Goal: Task Accomplishment & Management: Manage account settings

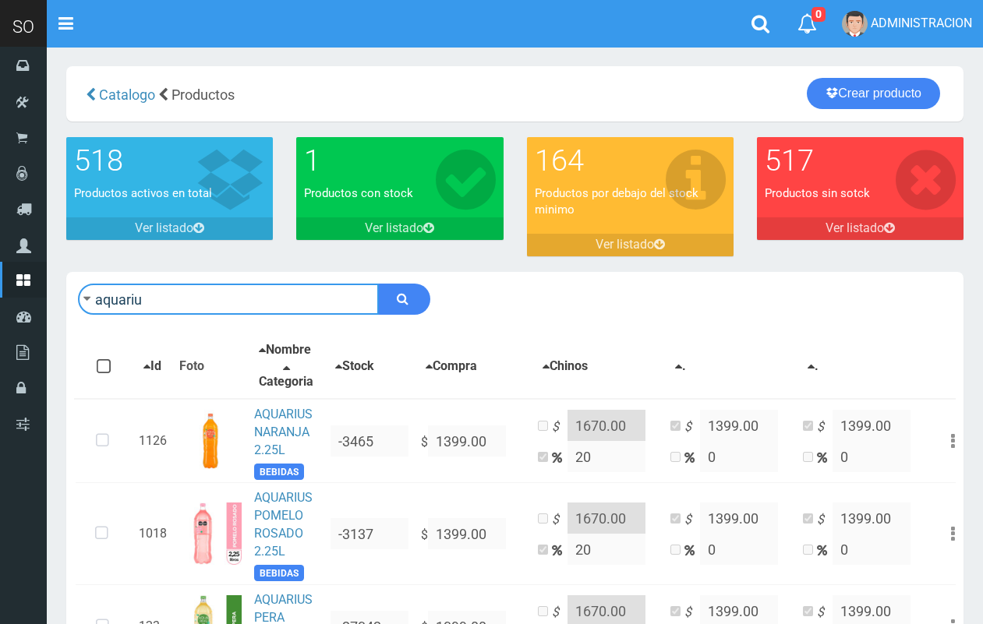
scroll to position [10, 0]
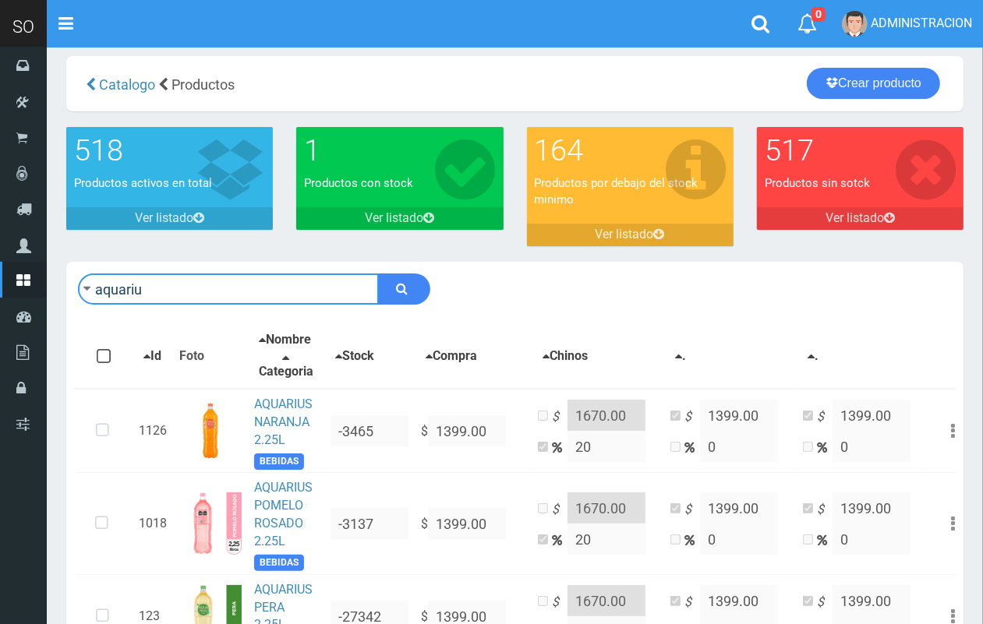
click at [199, 296] on input "aquariu" at bounding box center [228, 289] width 301 height 31
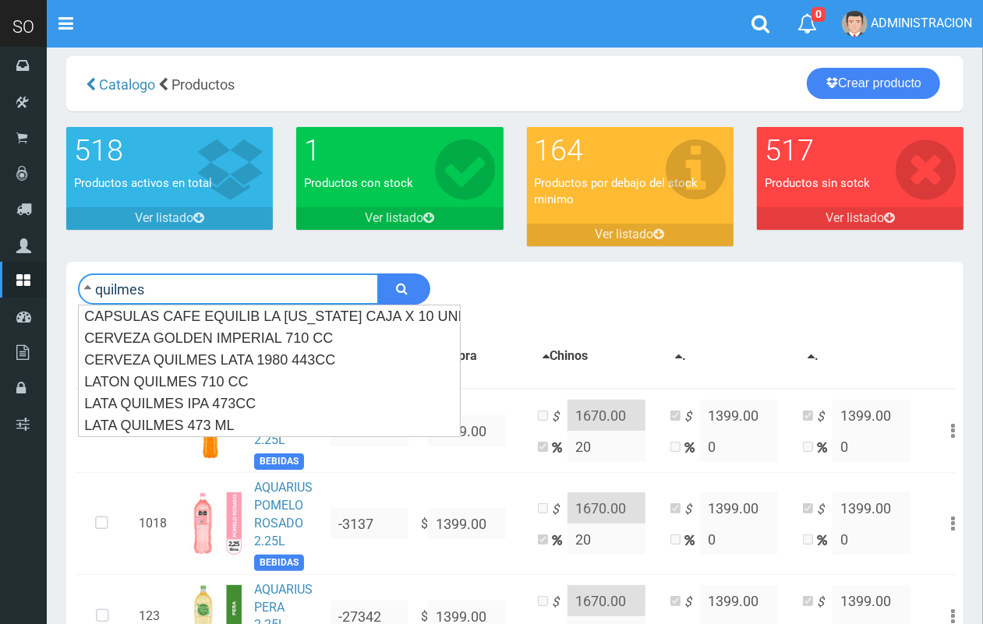
type input "quilmes"
click at [378, 274] on button "submit" at bounding box center [404, 289] width 52 height 31
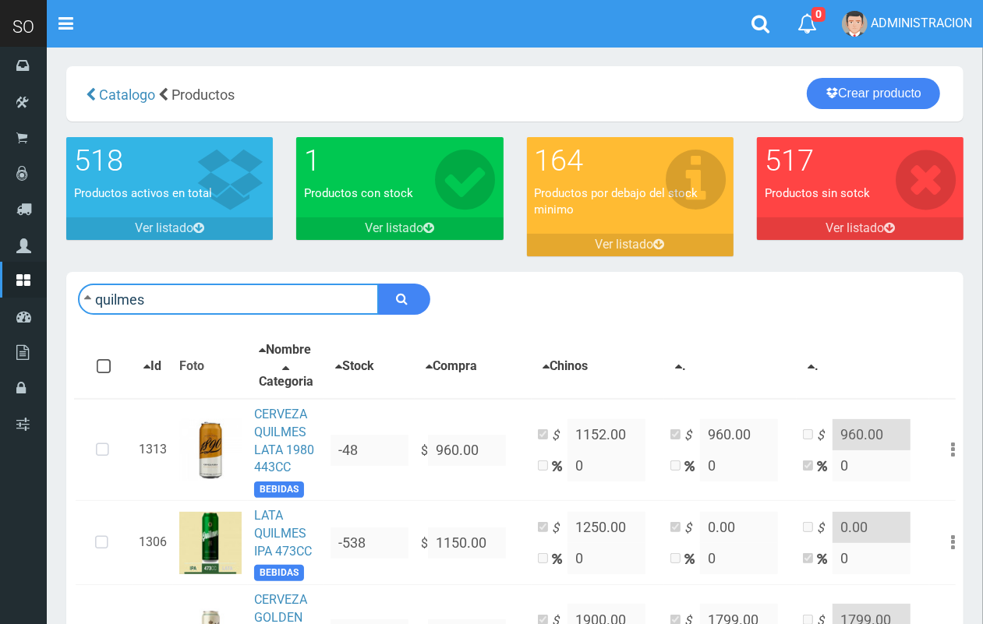
click at [212, 306] on input "quilmes" at bounding box center [228, 299] width 301 height 31
type input "seven"
click at [378, 284] on button "submit" at bounding box center [404, 299] width 52 height 31
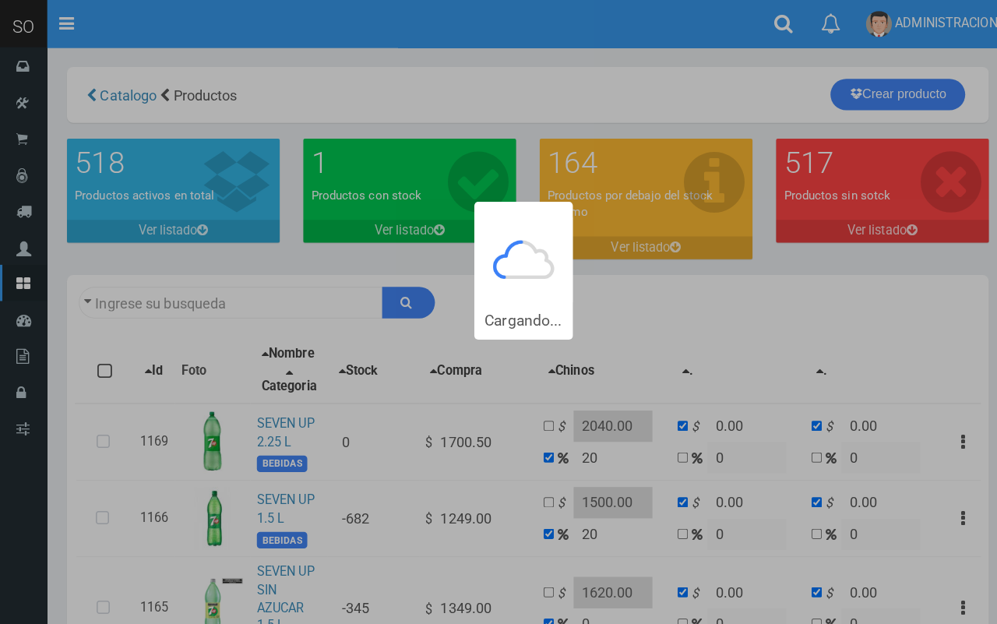
type input "seven"
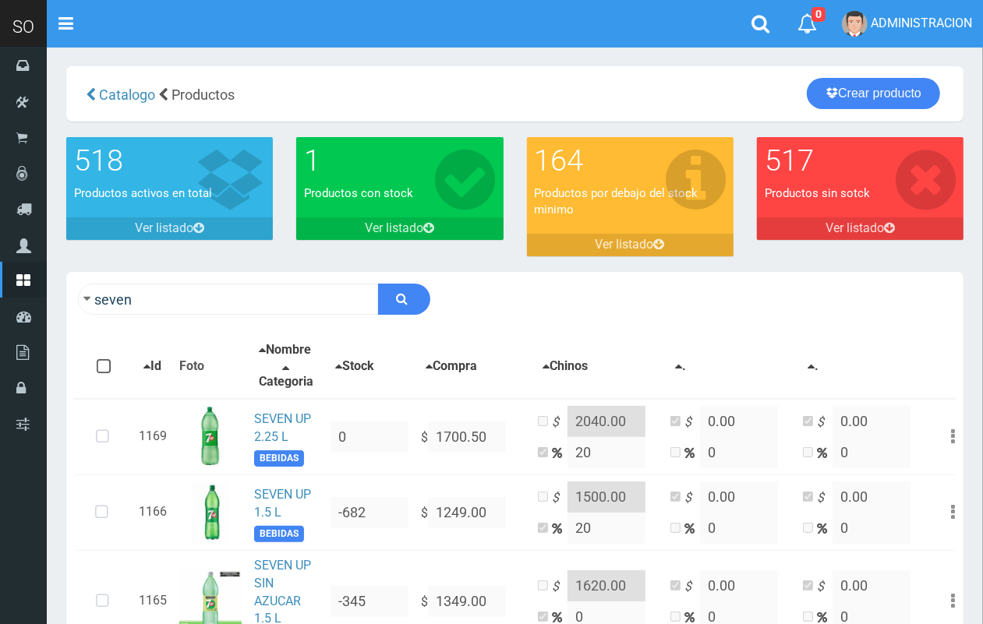
scroll to position [65, 0]
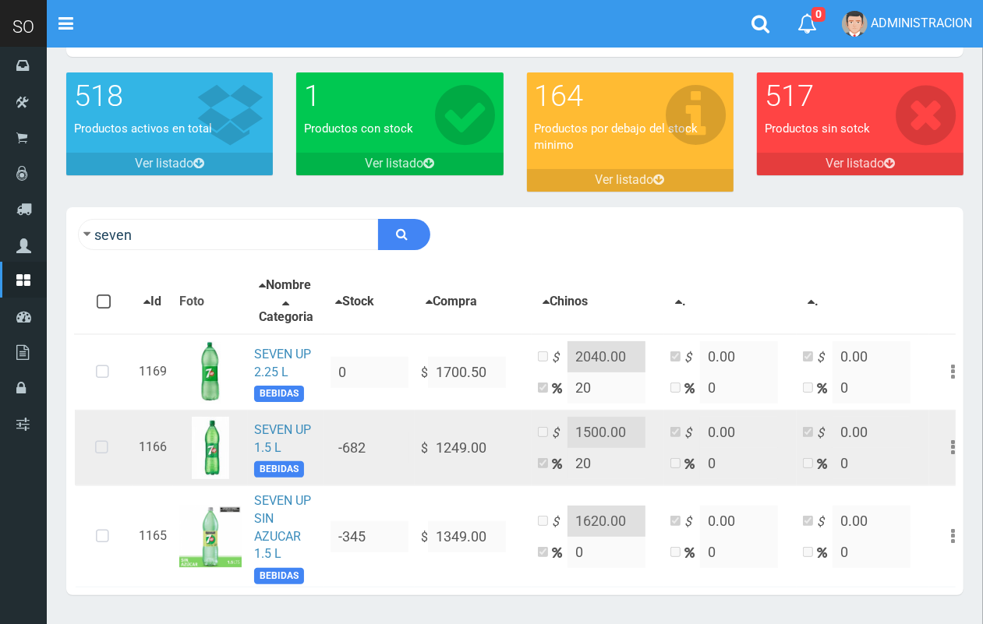
click at [95, 456] on icon at bounding box center [101, 447] width 41 height 51
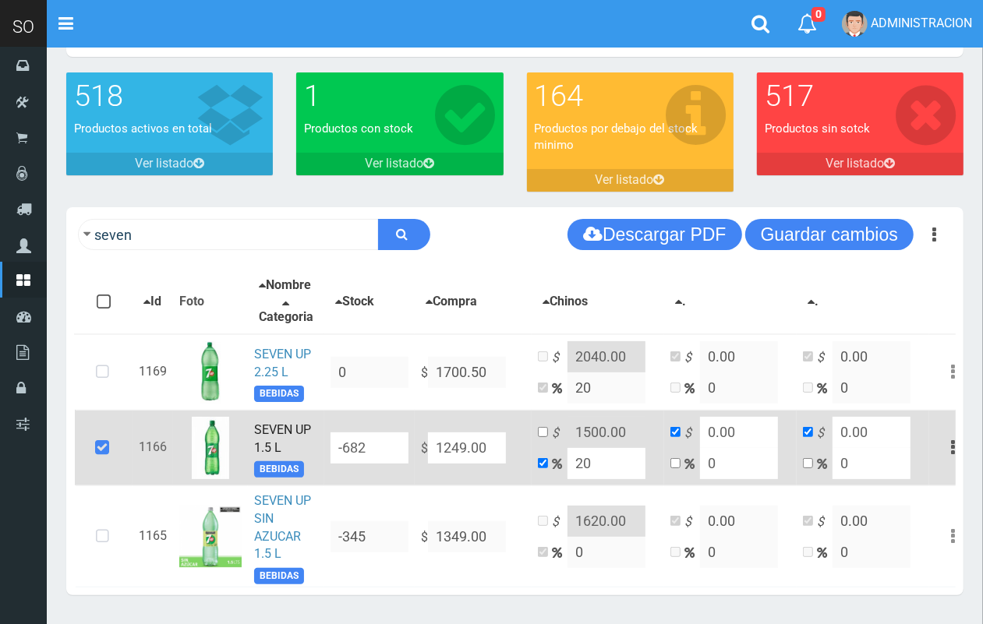
drag, startPoint x: 489, startPoint y: 454, endPoint x: 414, endPoint y: 454, distance: 75.6
click at [415, 454] on td "$ 1249.00" at bounding box center [473, 448] width 117 height 76
type input "1"
type input "1.2"
type input "1"
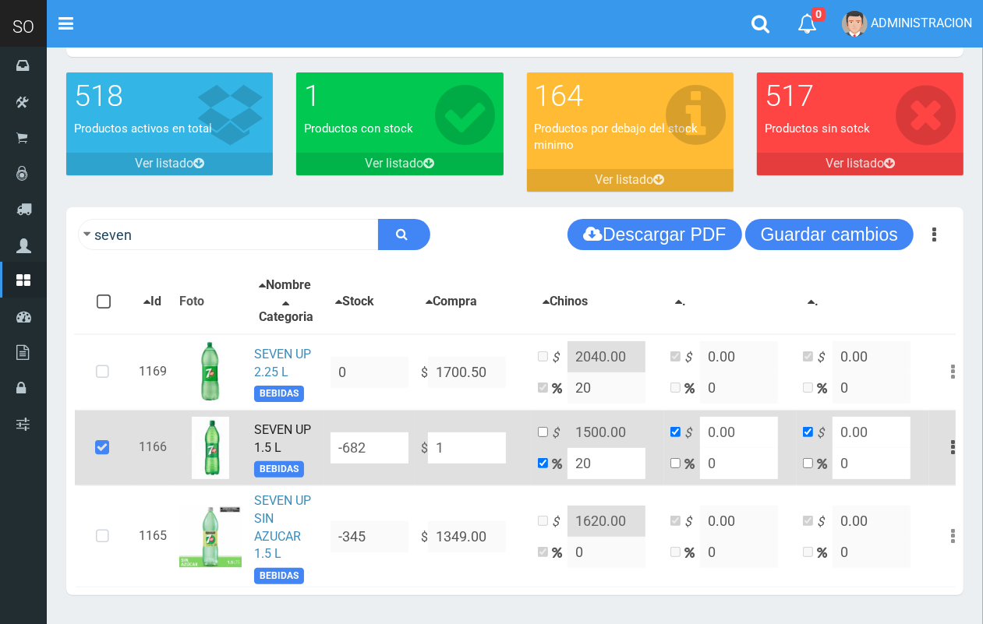
type input "1"
type input "13"
type input "15.6"
type input "13"
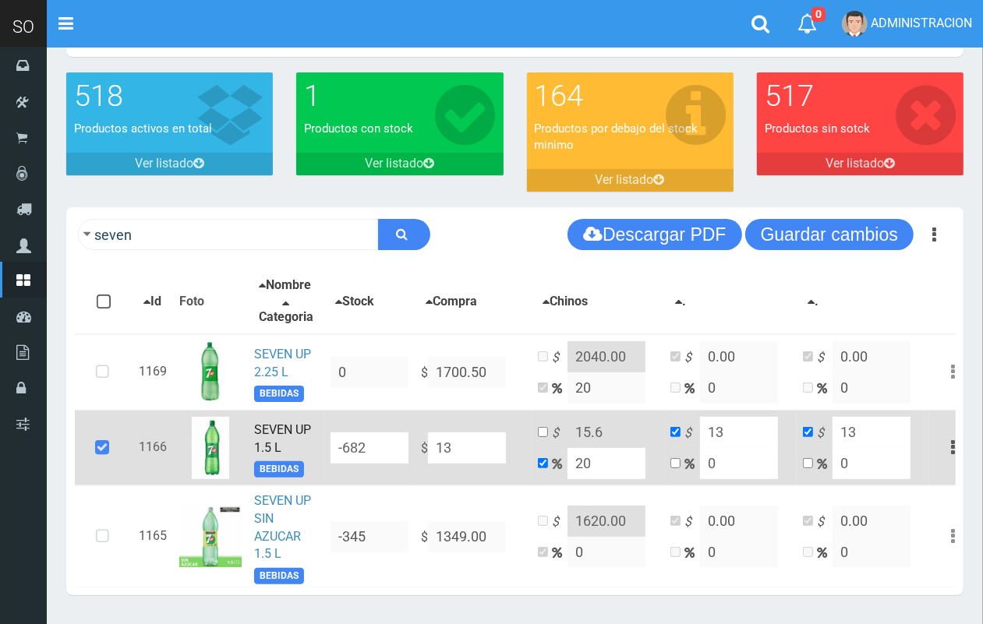
type input "134"
type input "160.8"
type input "134"
type input "1342"
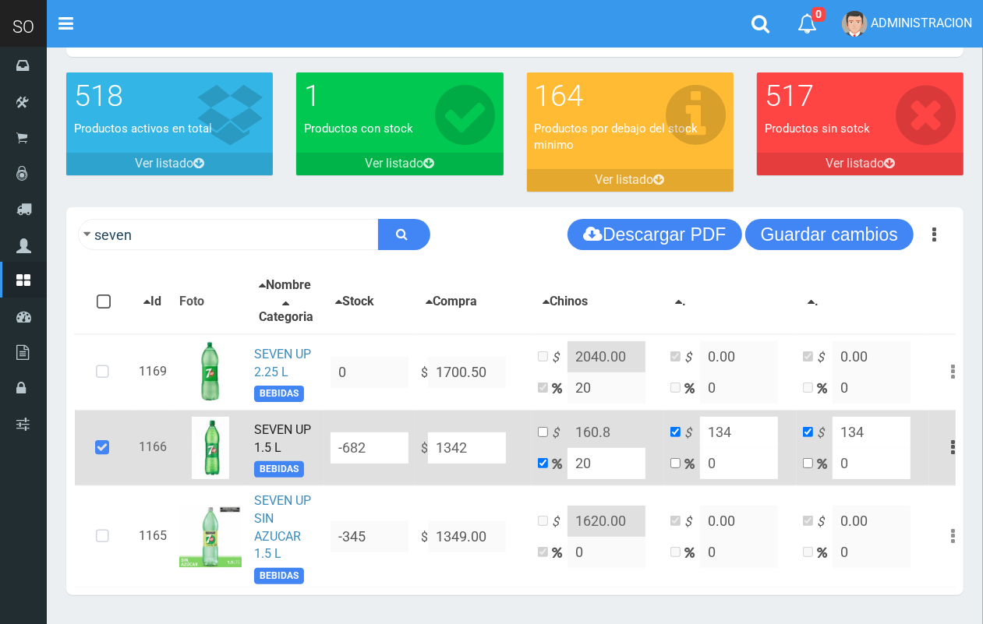
type input "1610.4"
type input "1342"
type input "1342.5"
type input "1611"
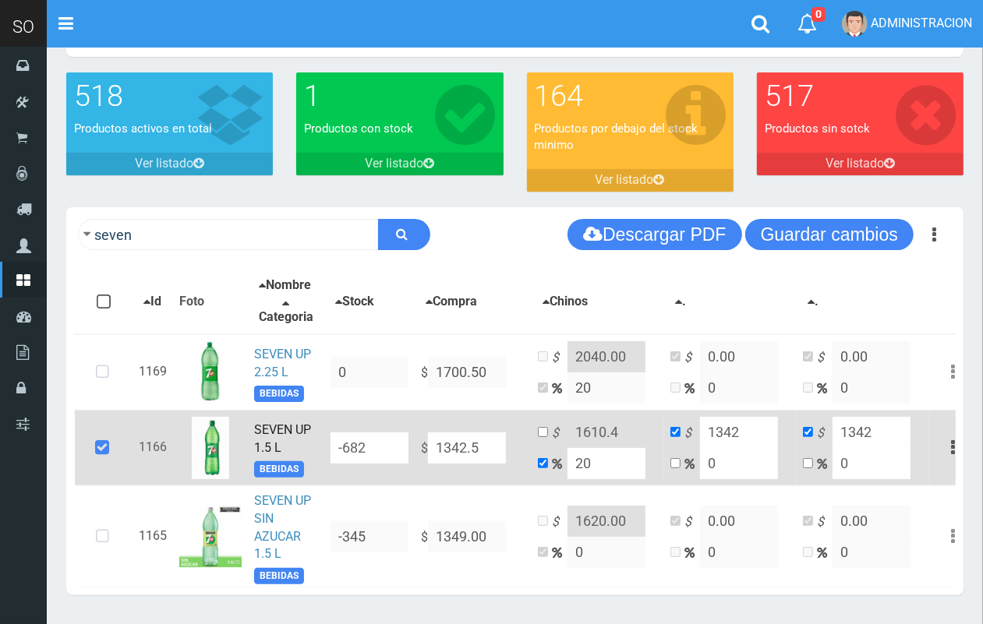
type input "1342.5"
type input "1342.50"
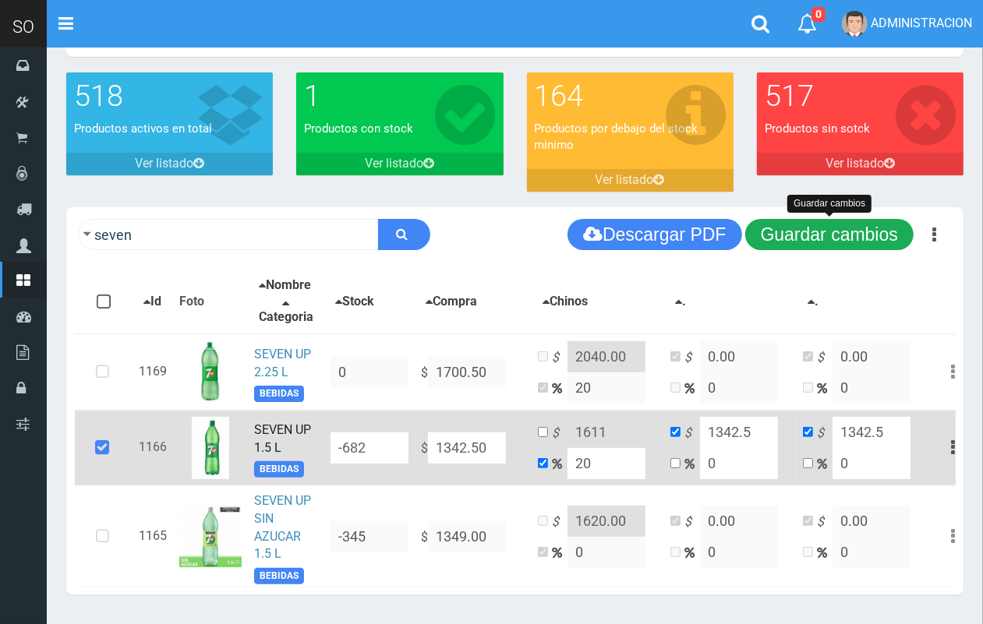
click at [834, 239] on button "Guardar cambios" at bounding box center [829, 234] width 168 height 31
click at [799, 238] on button "Guardar cambios" at bounding box center [829, 234] width 168 height 31
click at [845, 239] on button "Guardar cambios" at bounding box center [829, 234] width 168 height 31
click at [777, 235] on button "Guardar cambios" at bounding box center [829, 234] width 168 height 31
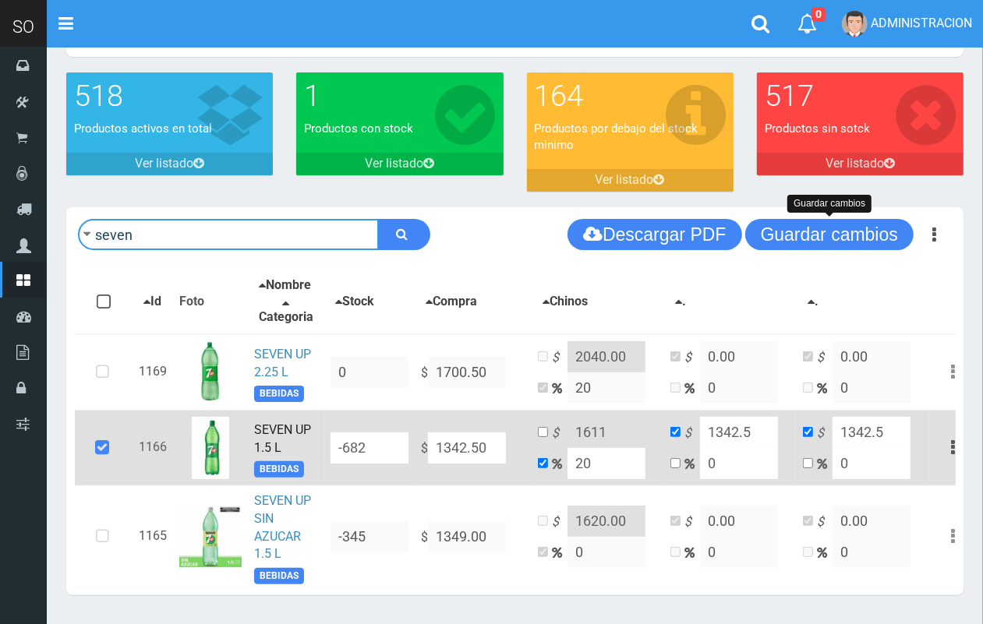
click at [279, 247] on input "seven" at bounding box center [228, 234] width 301 height 31
type input "cepita"
click at [378, 219] on button "submit" at bounding box center [404, 234] width 52 height 31
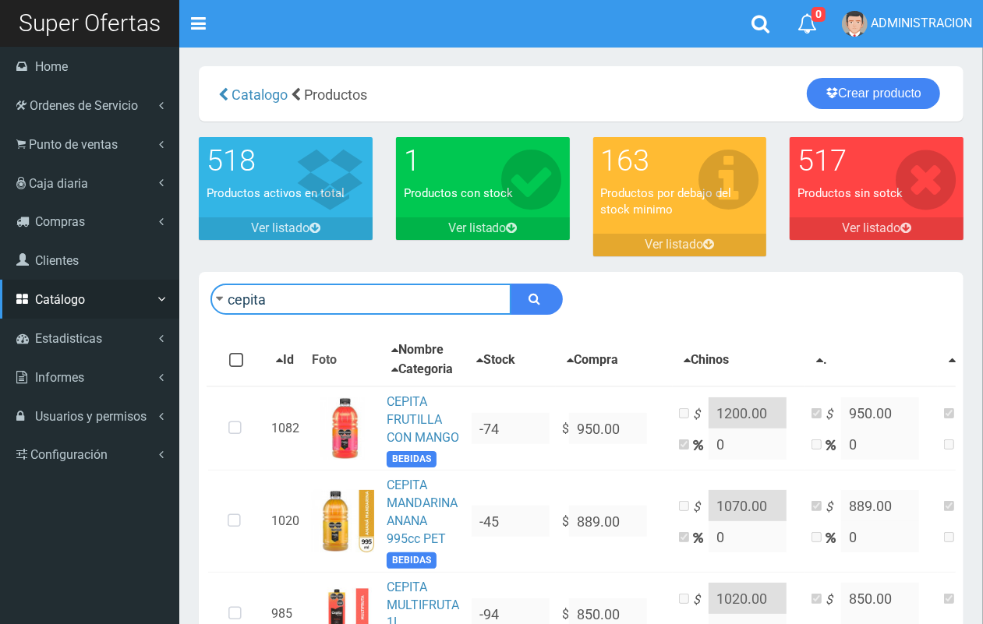
drag, startPoint x: 235, startPoint y: 304, endPoint x: 25, endPoint y: 304, distance: 210.4
click at [25, 304] on div "SO Toggle navigation 0 0" at bounding box center [491, 535] width 983 height 1070
type input "pepsi"
click at [510, 284] on button "submit" at bounding box center [536, 299] width 52 height 31
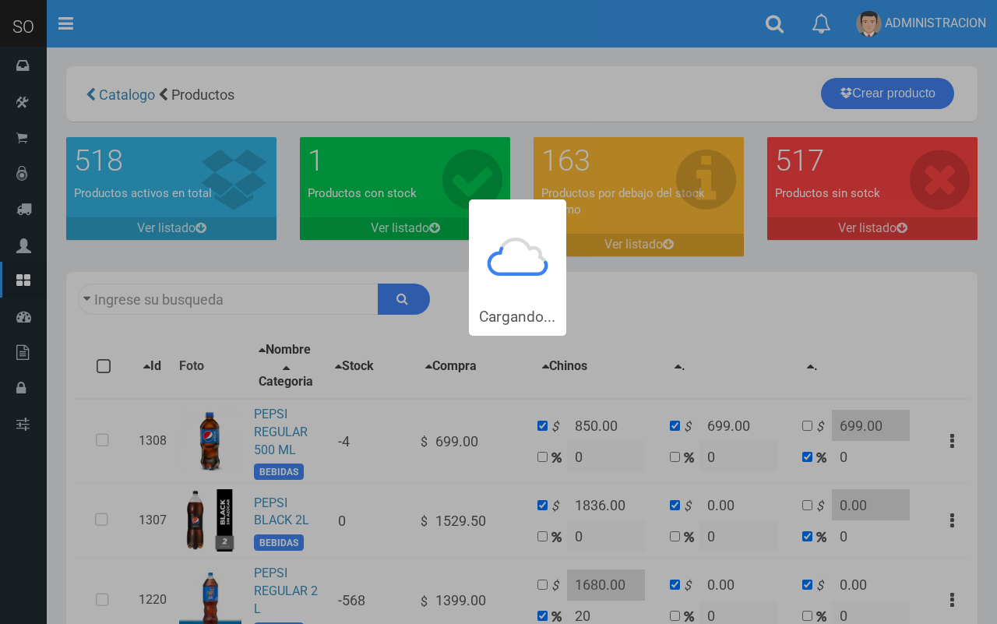
type input "pepsi"
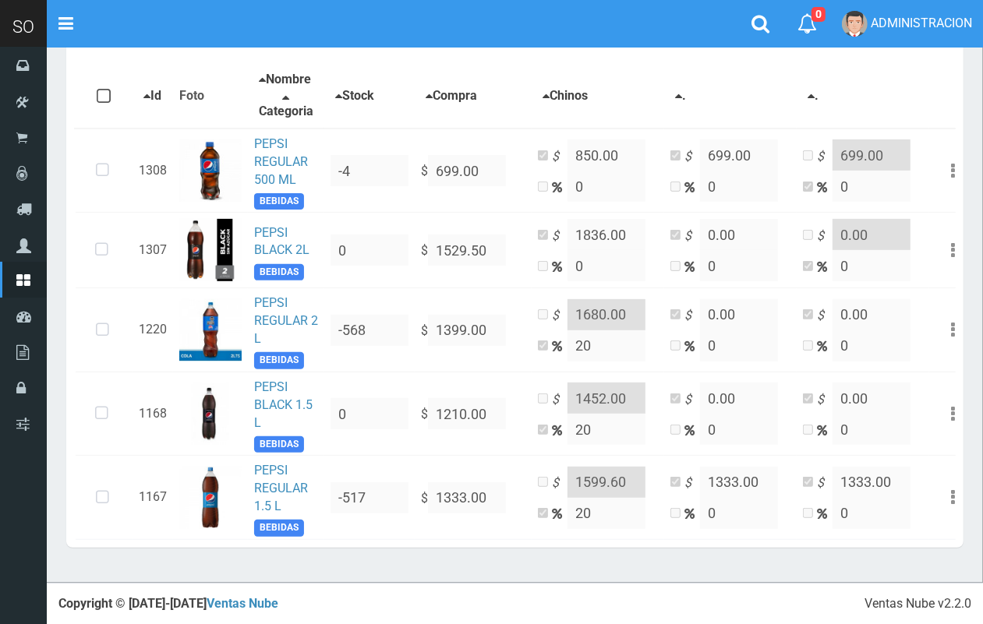
scroll to position [271, 0]
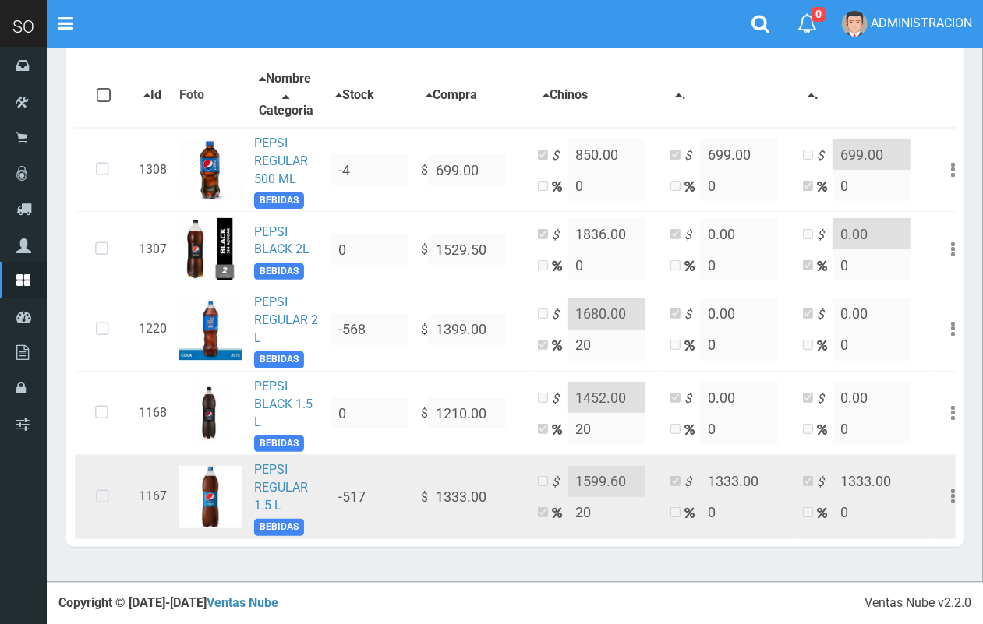
click at [107, 514] on icon at bounding box center [102, 496] width 41 height 51
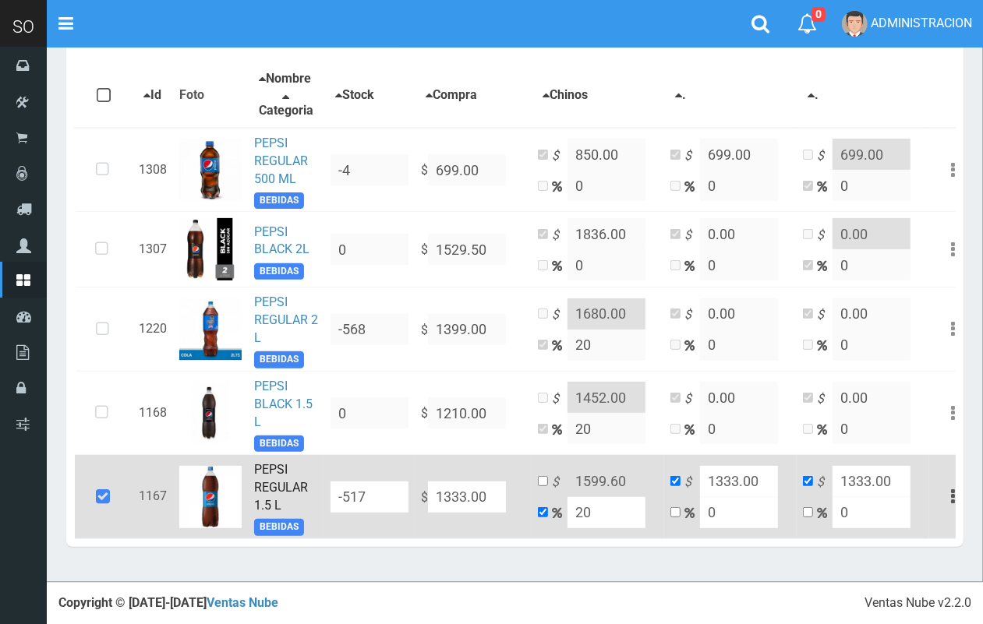
drag, startPoint x: 499, startPoint y: 503, endPoint x: 449, endPoint y: 501, distance: 49.9
click at [449, 501] on input "1333.00" at bounding box center [467, 497] width 78 height 31
type input "139"
type input "166.8"
type input "139"
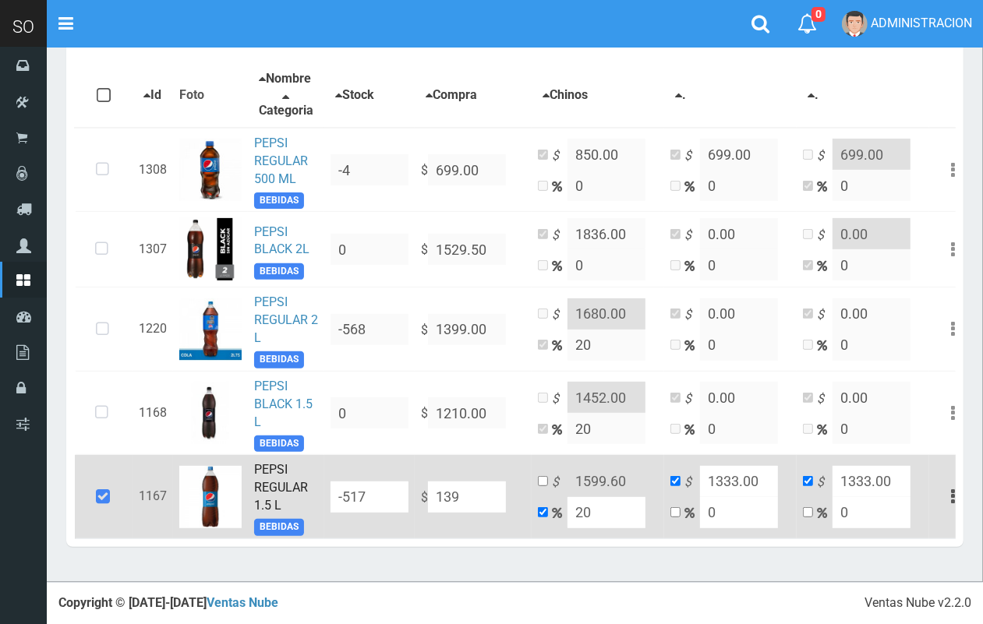
type input "139"
type input "1394"
type input "1672.8"
type input "1394"
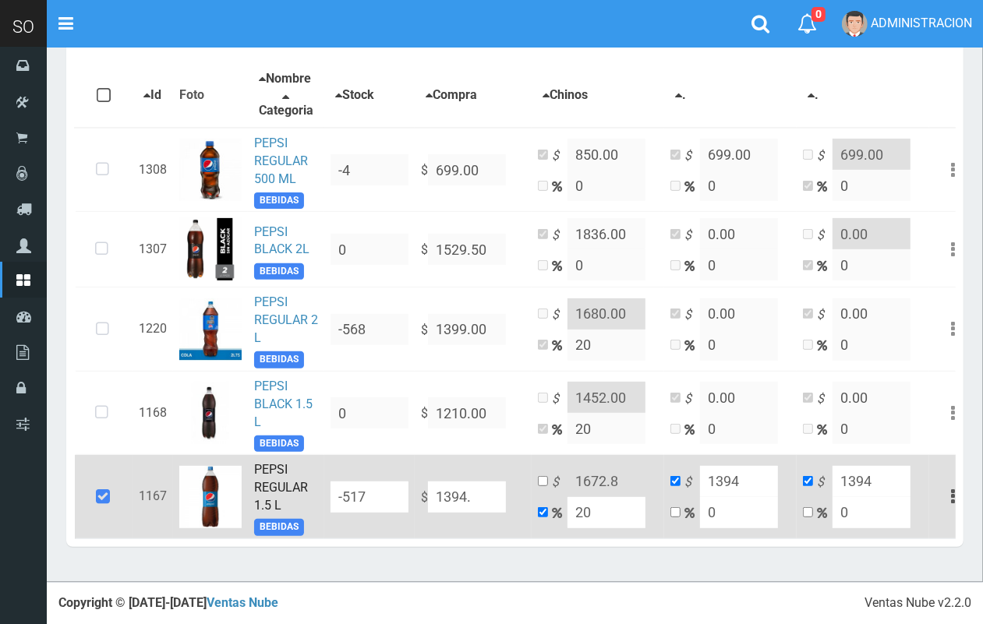
type input "1394.3"
type input "1673.1599999999999"
type input "1394.3"
type input "1394.30"
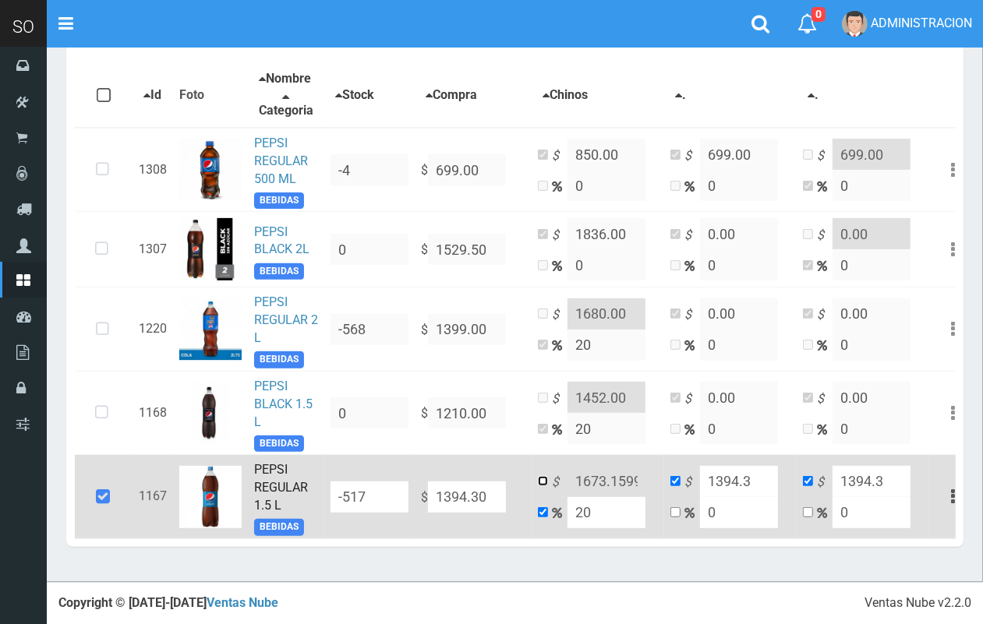
click at [544, 486] on input "checkbox" at bounding box center [543, 481] width 10 height 10
checkbox input "true"
checkbox input "false"
click at [598, 489] on input "1673.1599999999999" at bounding box center [606, 481] width 78 height 31
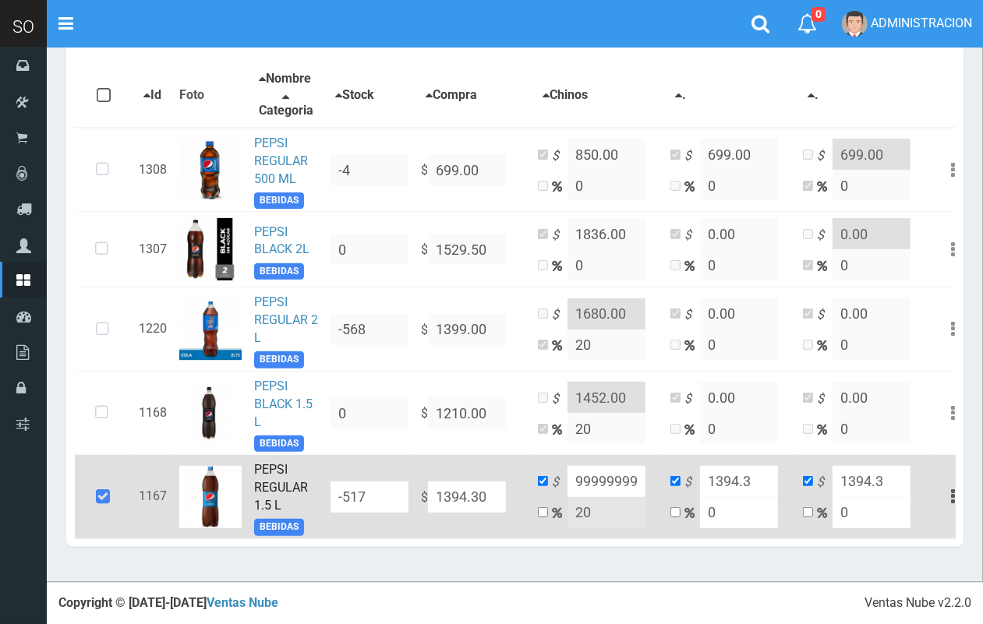
drag, startPoint x: 609, startPoint y: 491, endPoint x: 637, endPoint y: 497, distance: 28.7
click at [637, 497] on input "1673.1599999999999" at bounding box center [606, 481] width 78 height 31
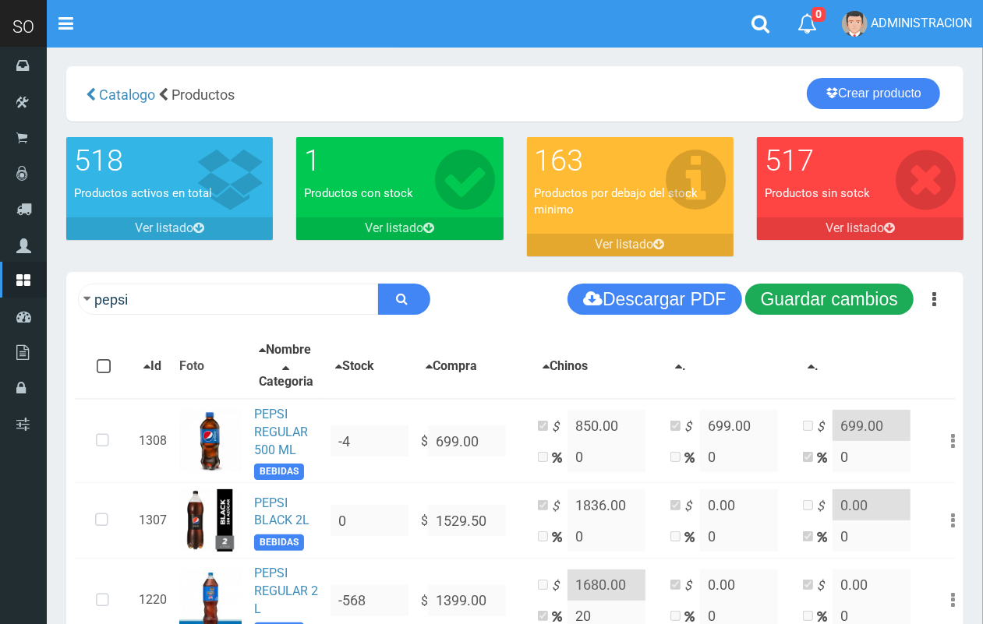
type input "1673.00"
click at [838, 284] on button "Guardar cambios" at bounding box center [829, 299] width 168 height 31
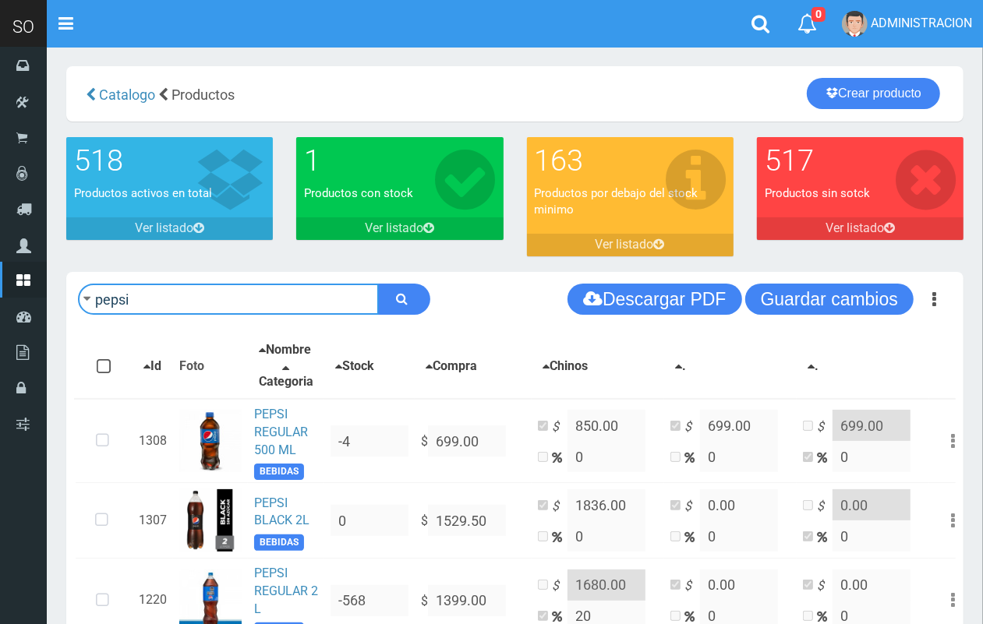
drag, startPoint x: 262, startPoint y: 300, endPoint x: 57, endPoint y: 287, distance: 205.4
click at [57, 287] on div "pepsi Descargar PDF Guardar cambios ." at bounding box center [515, 553] width 920 height 562
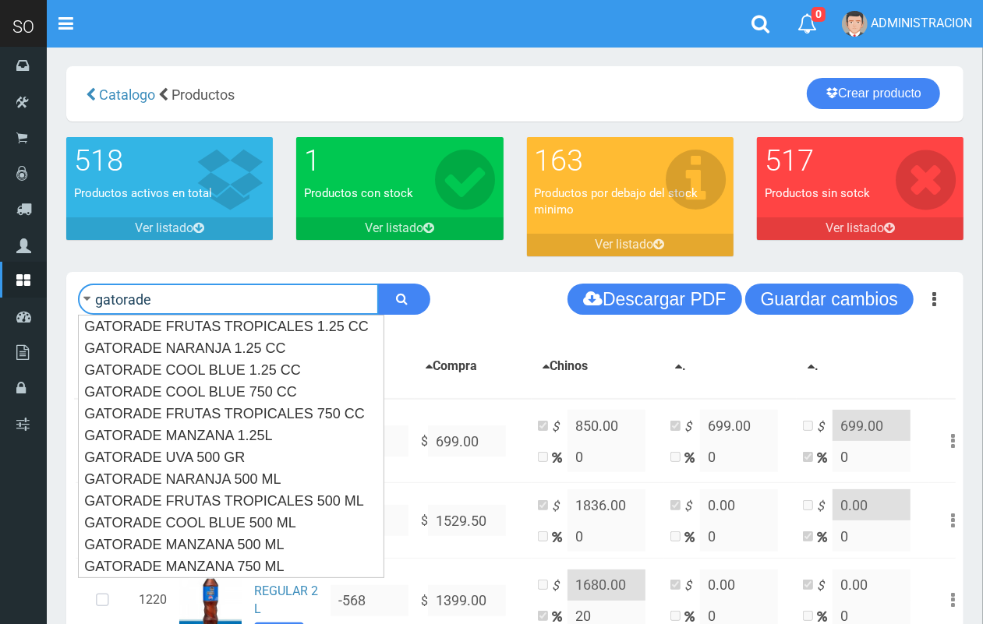
type input "gatorade"
click at [378, 284] on button "submit" at bounding box center [404, 299] width 52 height 31
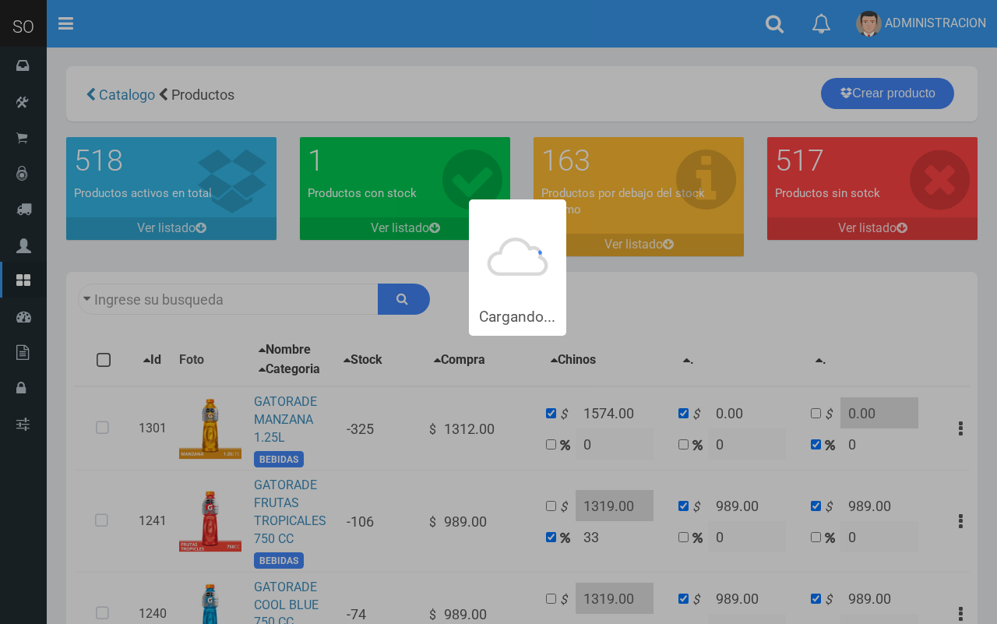
type input "gatorade"
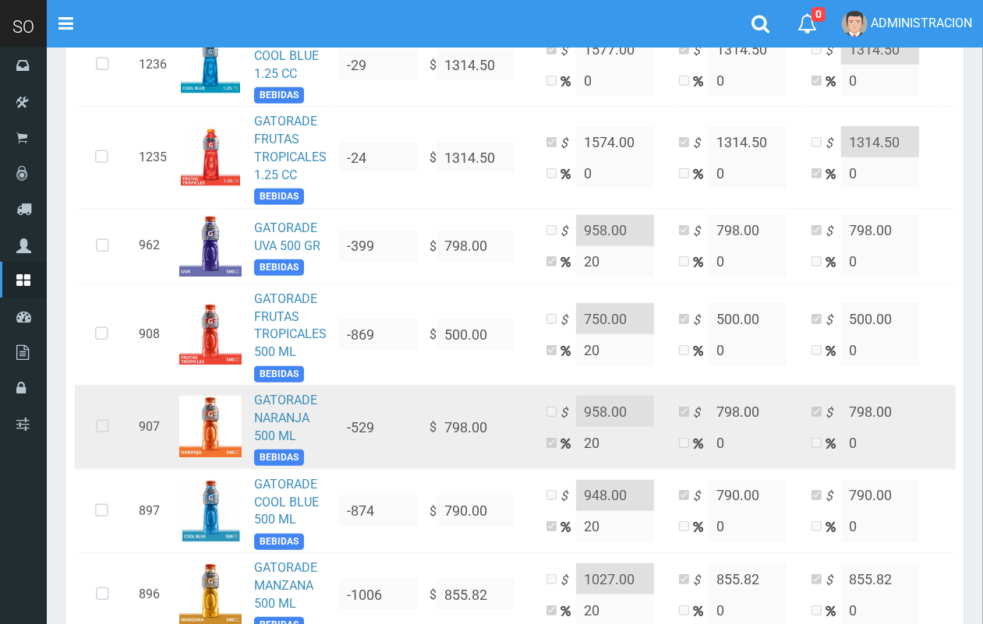
scroll to position [719, 0]
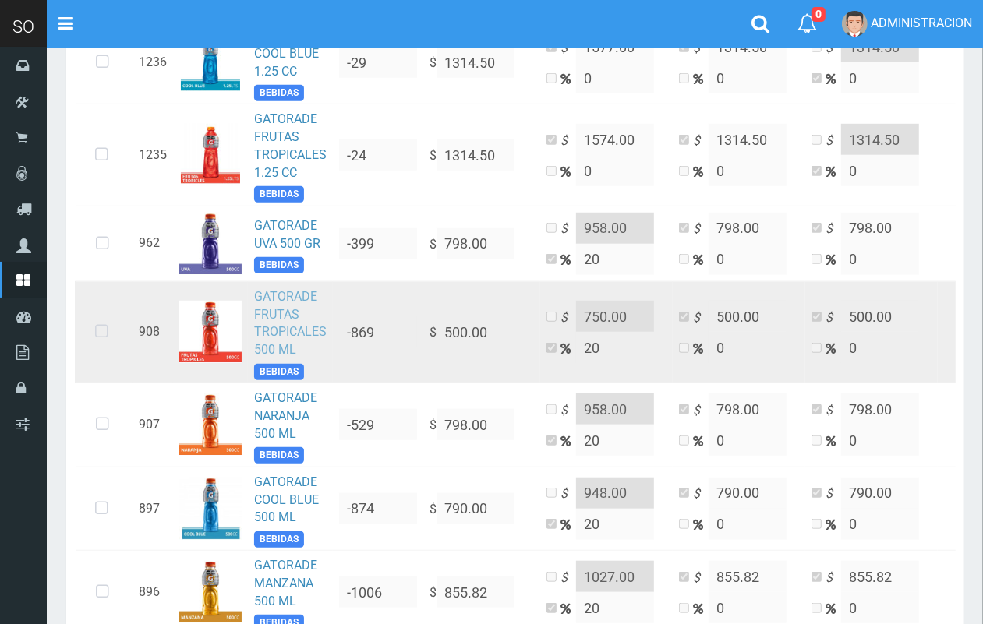
click at [271, 351] on link "GATORADE FRUTAS TROPICALES 500 ML" at bounding box center [290, 323] width 72 height 69
click at [94, 345] on icon at bounding box center [101, 331] width 41 height 51
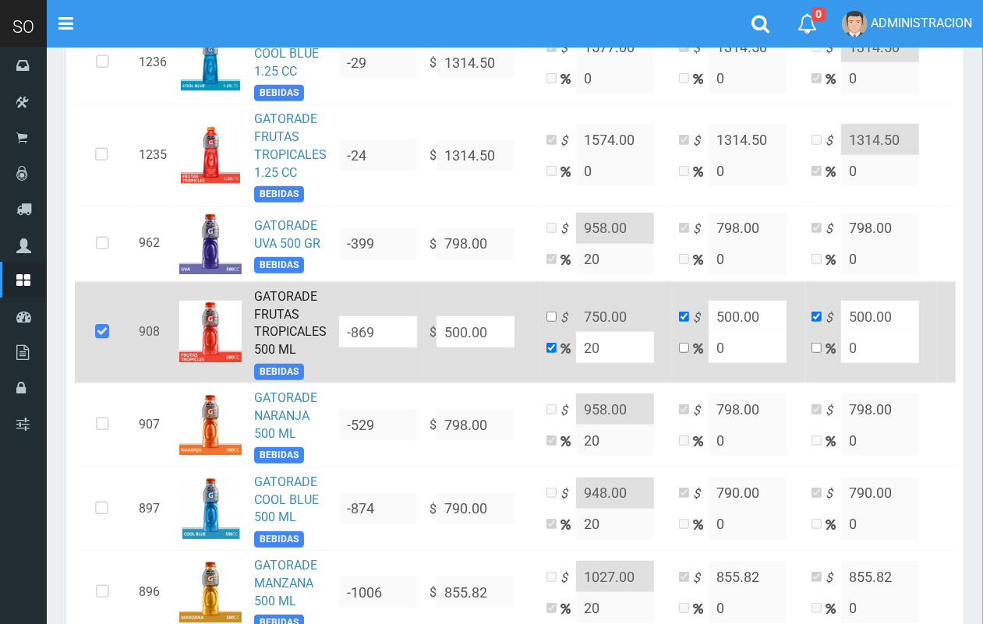
drag, startPoint x: 495, startPoint y: 344, endPoint x: 423, endPoint y: 343, distance: 71.7
click at [423, 343] on td "$ 500.00" at bounding box center [481, 331] width 117 height 101
type input "7"
type input "8.4"
type input "7"
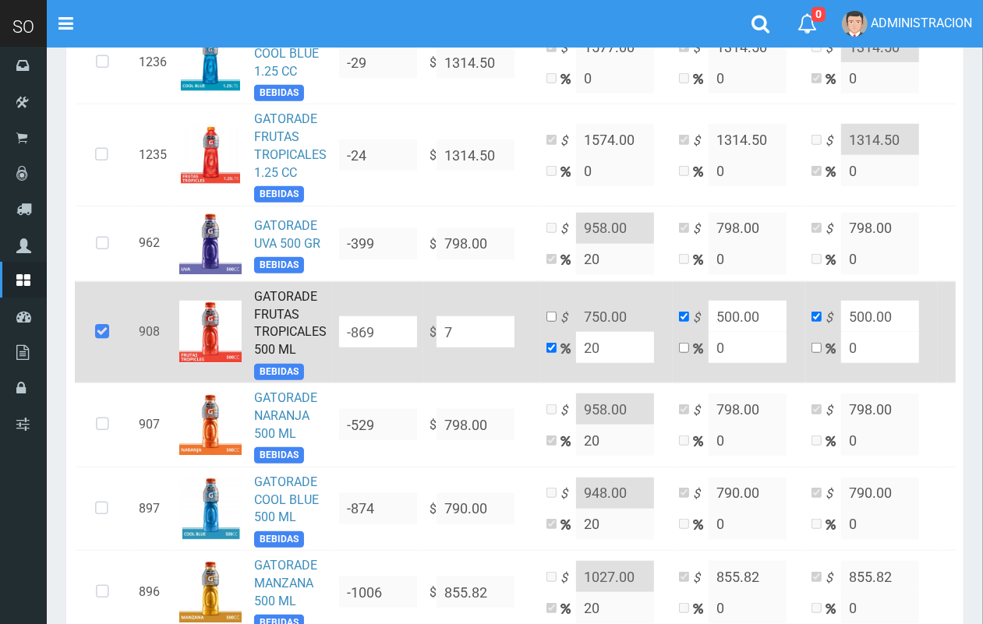
type input "7"
type input "79"
type input "94.8"
type input "79"
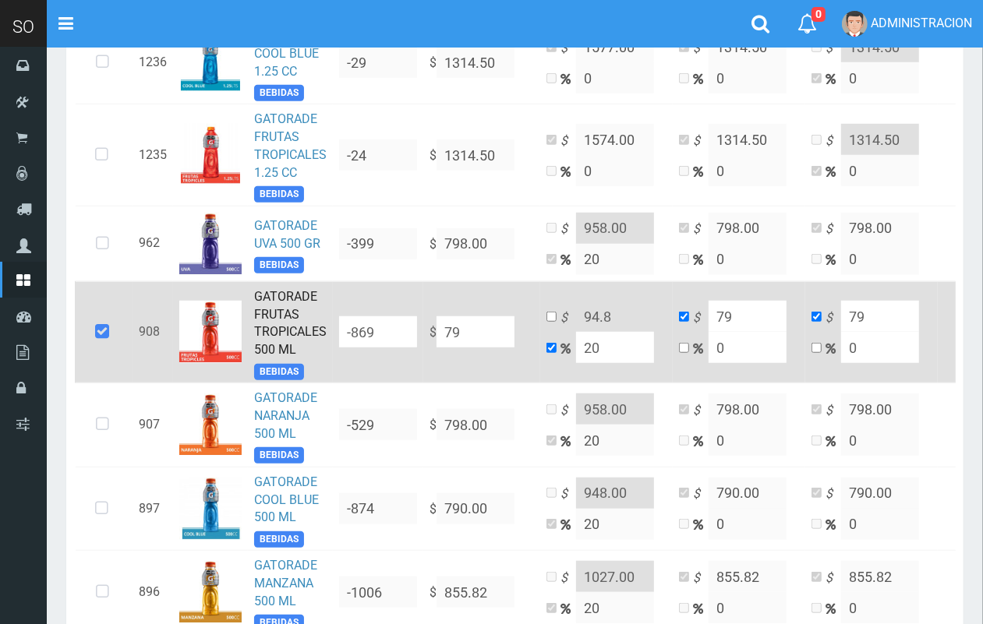
type input "790"
type input "948"
type input "790"
type input "790.00"
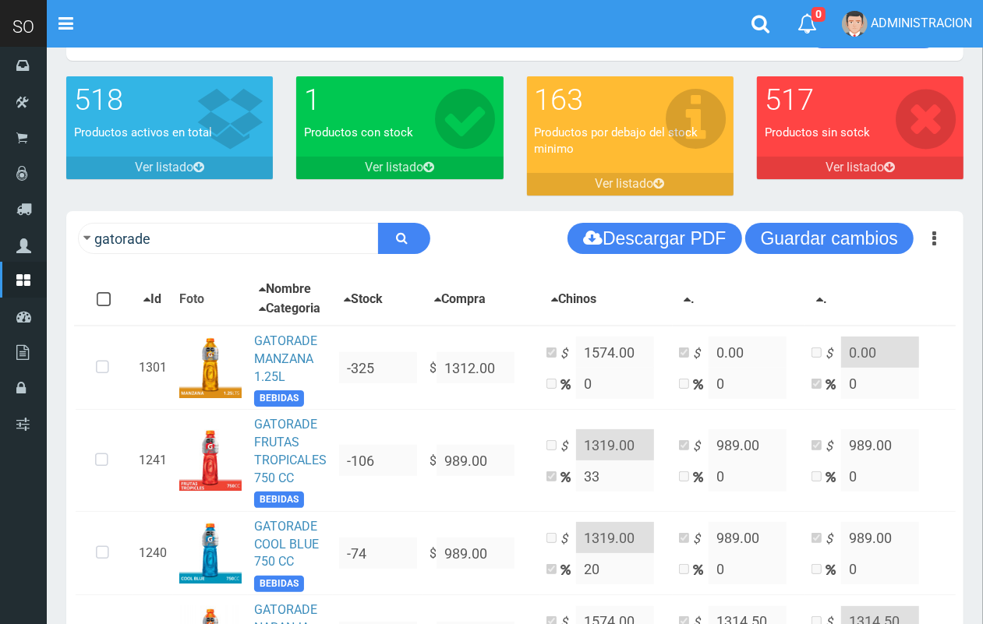
scroll to position [0, 0]
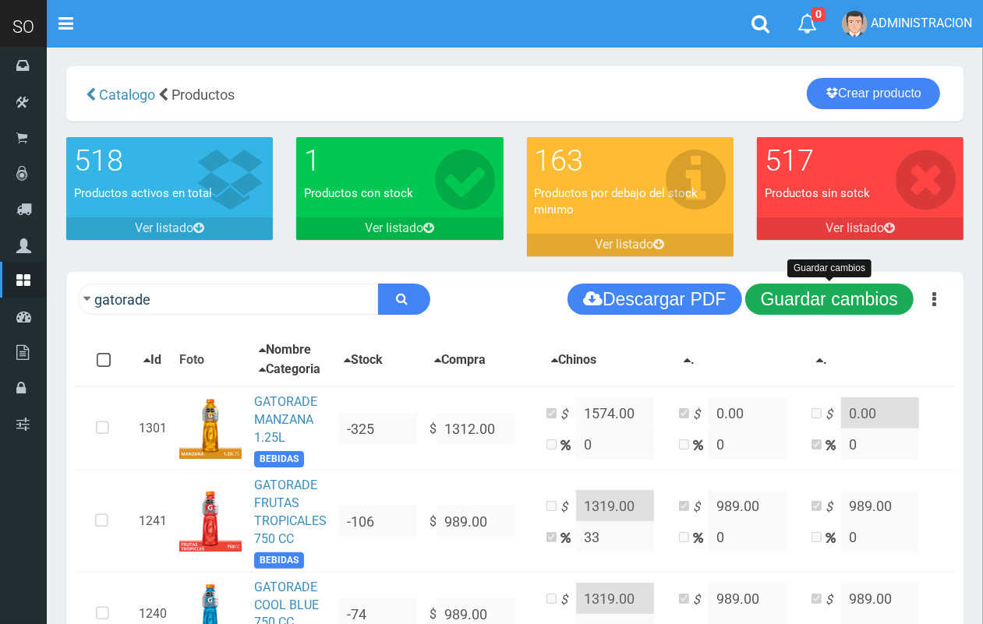
click at [862, 298] on button "Guardar cambios" at bounding box center [829, 299] width 168 height 31
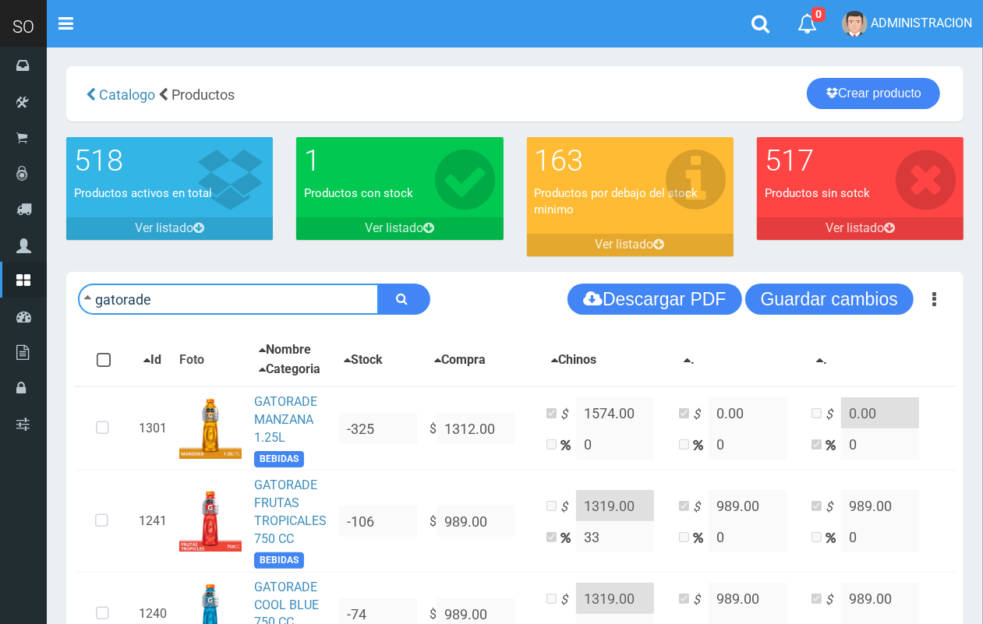
drag, startPoint x: 91, startPoint y: 289, endPoint x: 59, endPoint y: 282, distance: 32.7
type input "power"
click at [378, 284] on button "submit" at bounding box center [404, 299] width 52 height 31
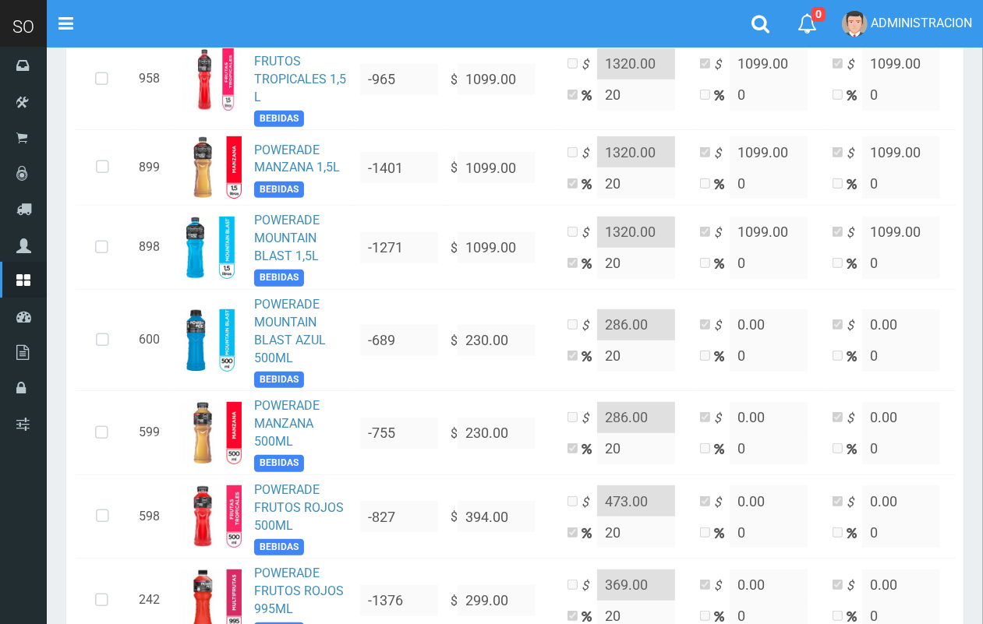
scroll to position [464, 0]
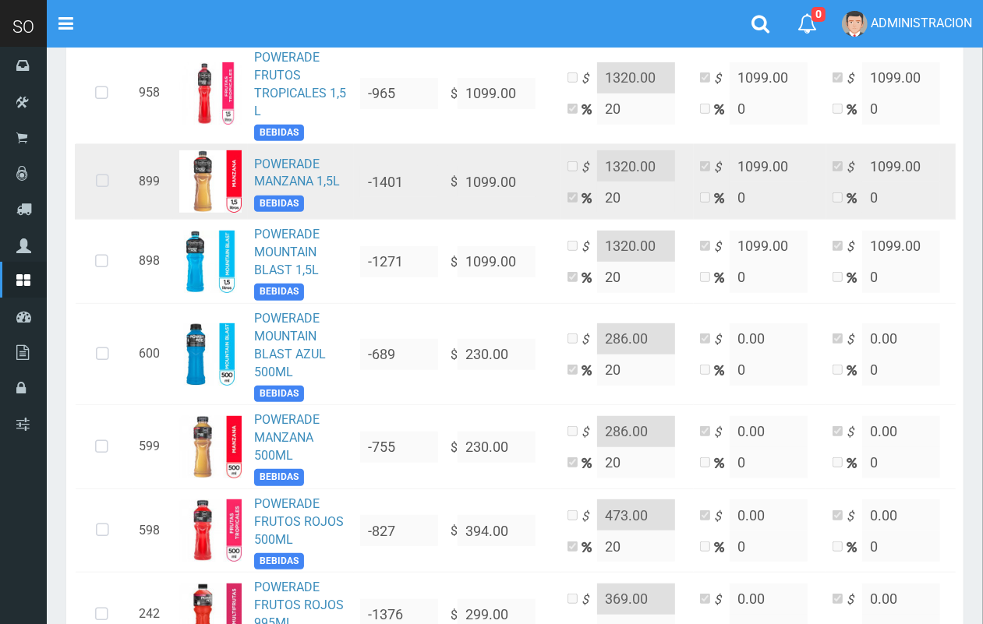
click at [96, 191] on icon at bounding box center [102, 181] width 41 height 51
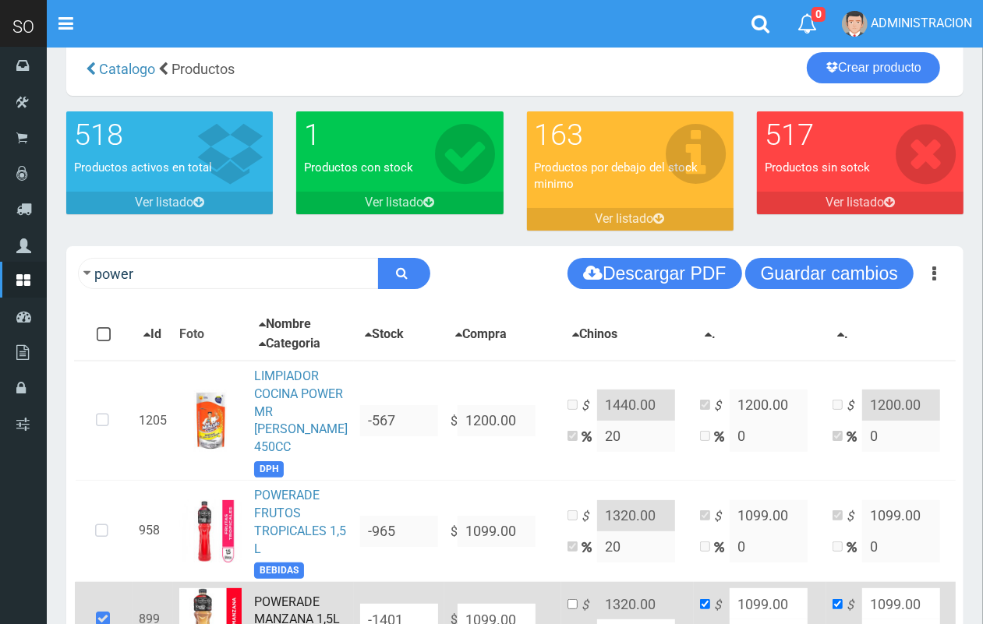
scroll to position [19, 0]
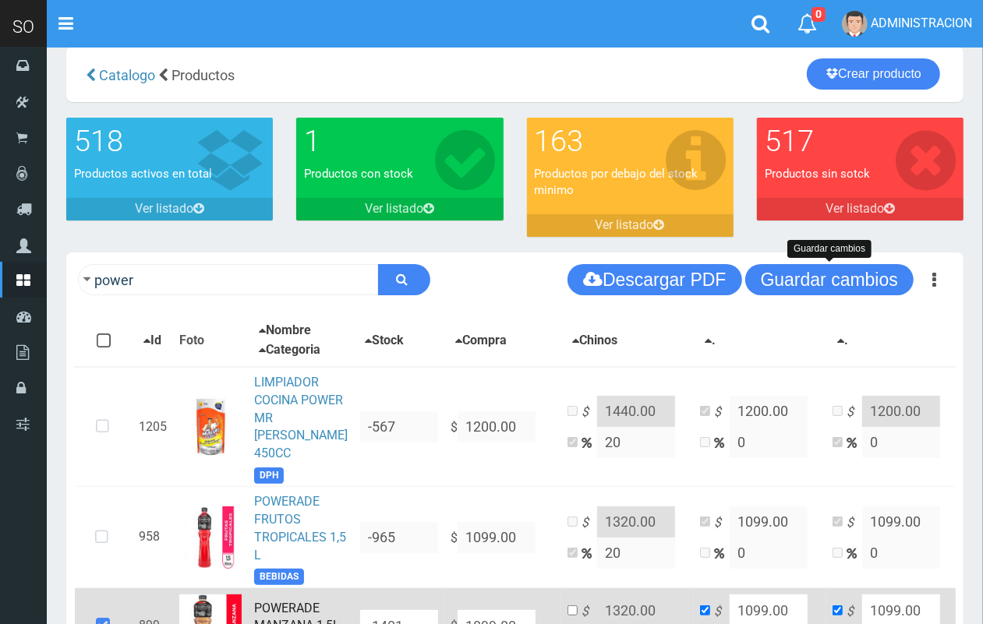
drag, startPoint x: 870, startPoint y: 273, endPoint x: 376, endPoint y: 183, distance: 502.1
click at [858, 271] on button "Guardar cambios" at bounding box center [829, 279] width 168 height 31
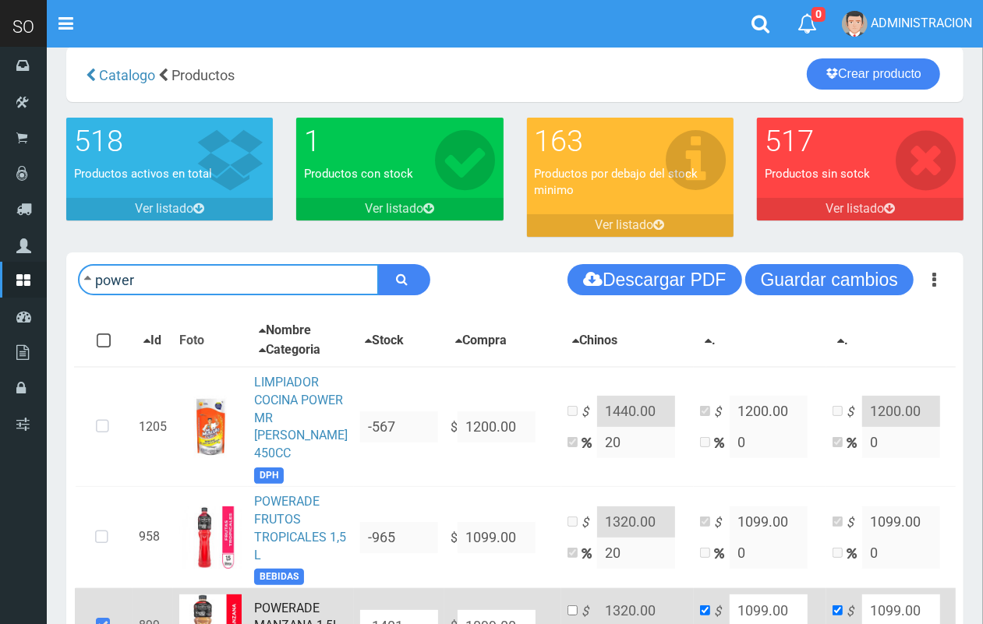
click at [200, 271] on input "power" at bounding box center [228, 279] width 301 height 31
type input "corona"
click at [378, 264] on button "submit" at bounding box center [404, 279] width 52 height 31
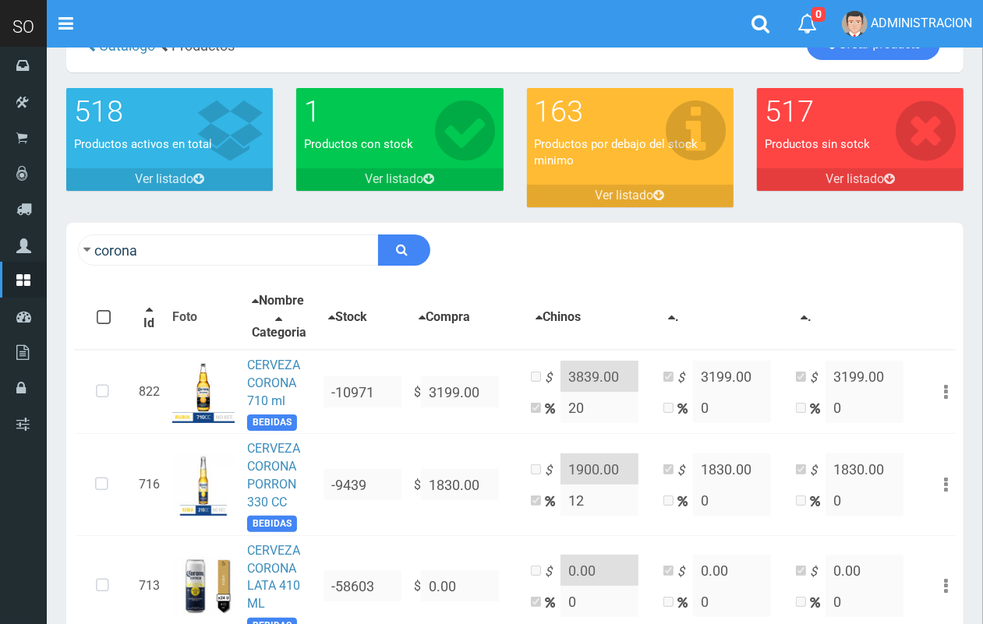
scroll to position [62, 0]
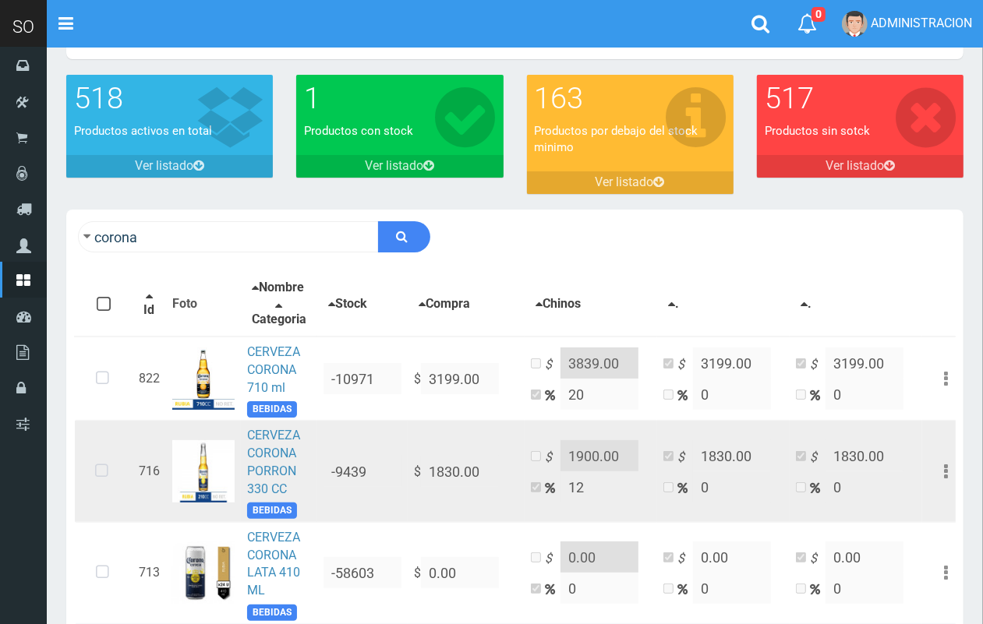
click at [111, 484] on icon at bounding box center [101, 471] width 41 height 51
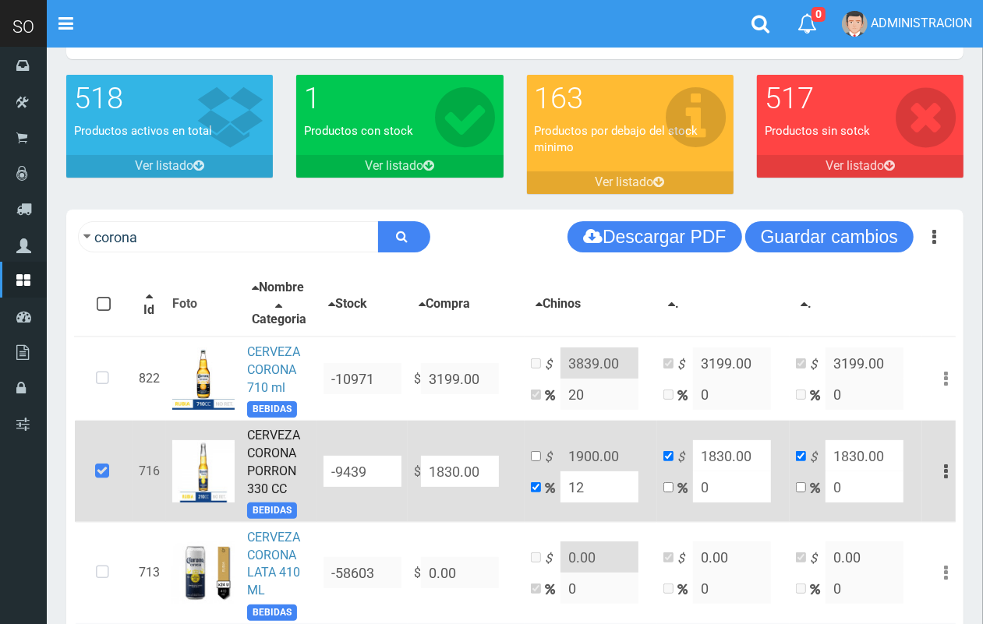
drag, startPoint x: 470, startPoint y: 493, endPoint x: 414, endPoint y: 496, distance: 56.2
click at [414, 496] on td "$ 1830.00" at bounding box center [466, 471] width 117 height 101
type input "NaN"
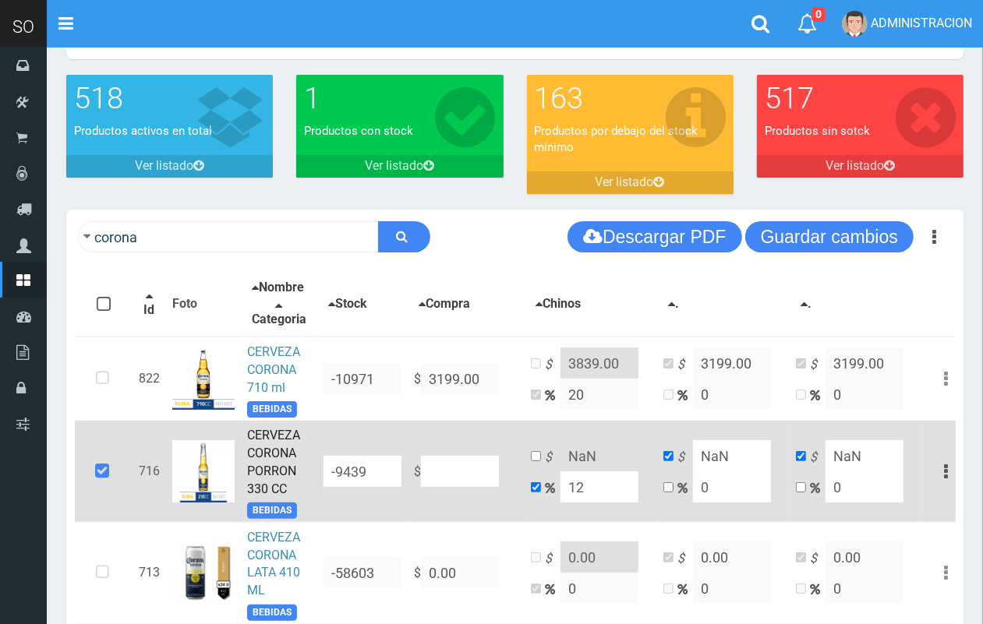
type input "1"
type input "1.12"
type input "1"
type input "17"
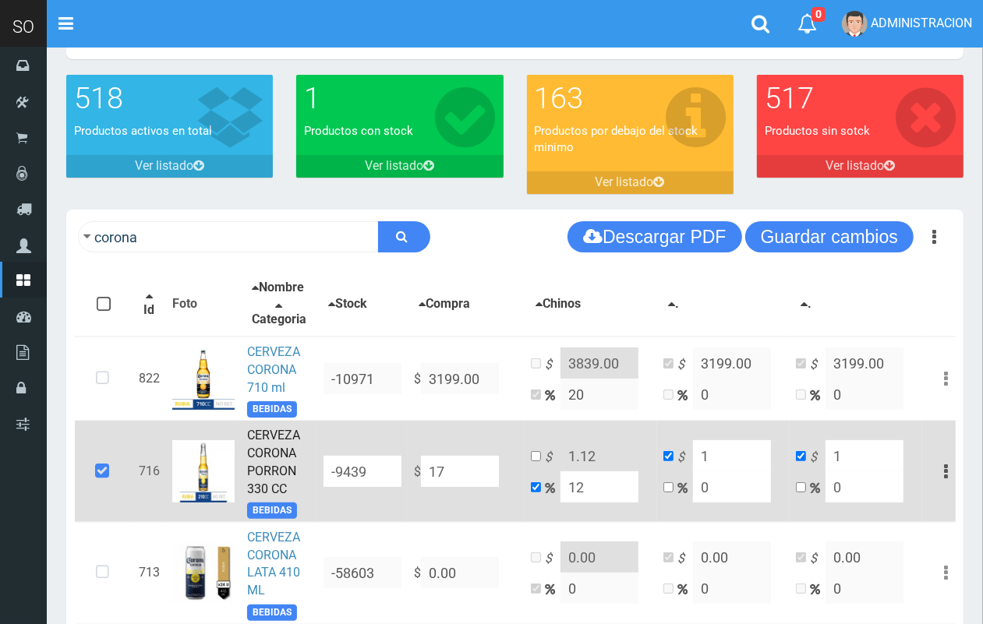
type input "19.04"
type input "17"
type input "172"
type input "192.64"
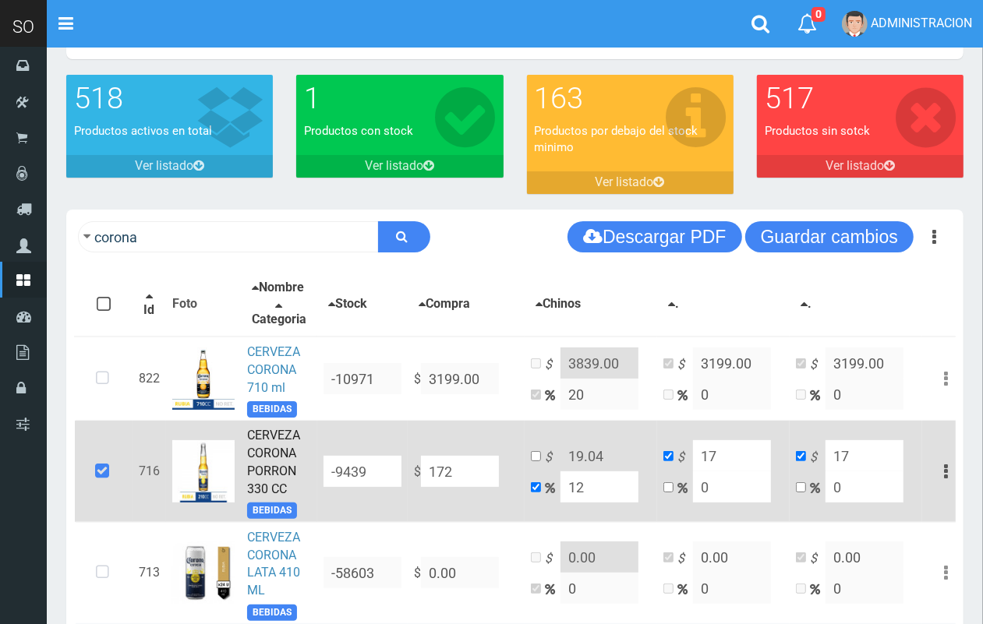
type input "172"
type input "1722"
type input "1928.6399999999999"
type input "1722"
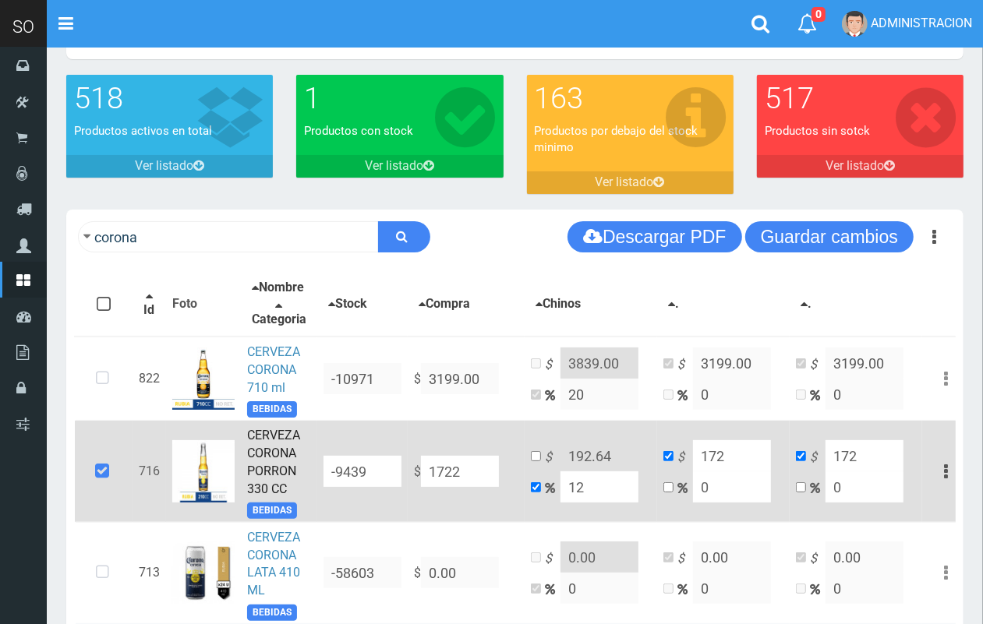
type input "1722"
click at [538, 461] on input "checkbox" at bounding box center [536, 456] width 10 height 10
checkbox input "true"
checkbox input "false"
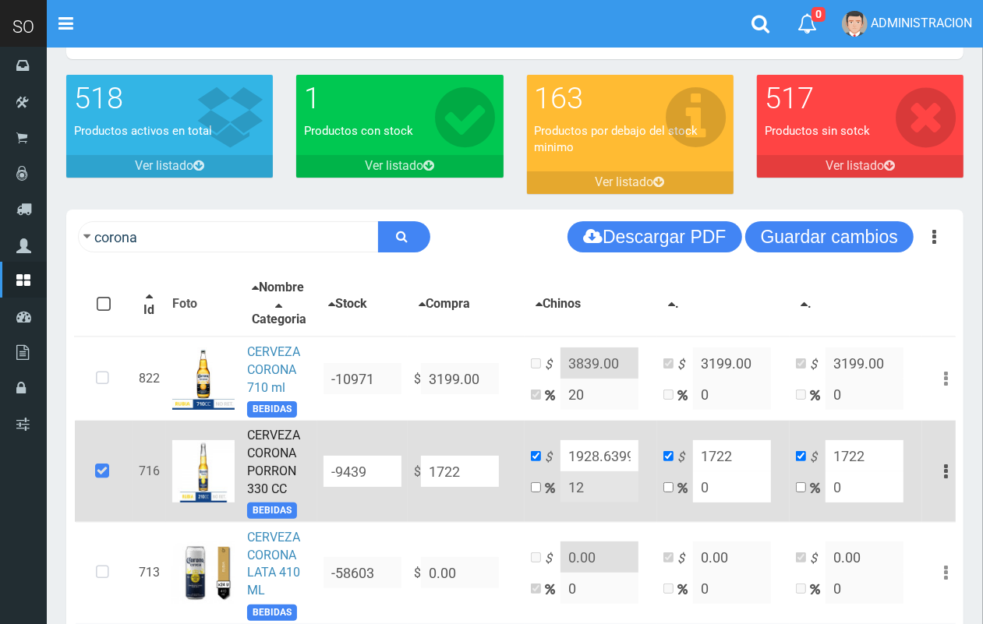
scroll to position [0, 75]
drag, startPoint x: 566, startPoint y: 462, endPoint x: 732, endPoint y: 489, distance: 168.8
click at [732, 489] on tr "716 CERVEZA CORONA PORRON 330 CC BEBIDAS -9439 $ 1722 $ 1928.6399999999999 12 $…" at bounding box center [522, 471] width 895 height 101
type input "2000.00"
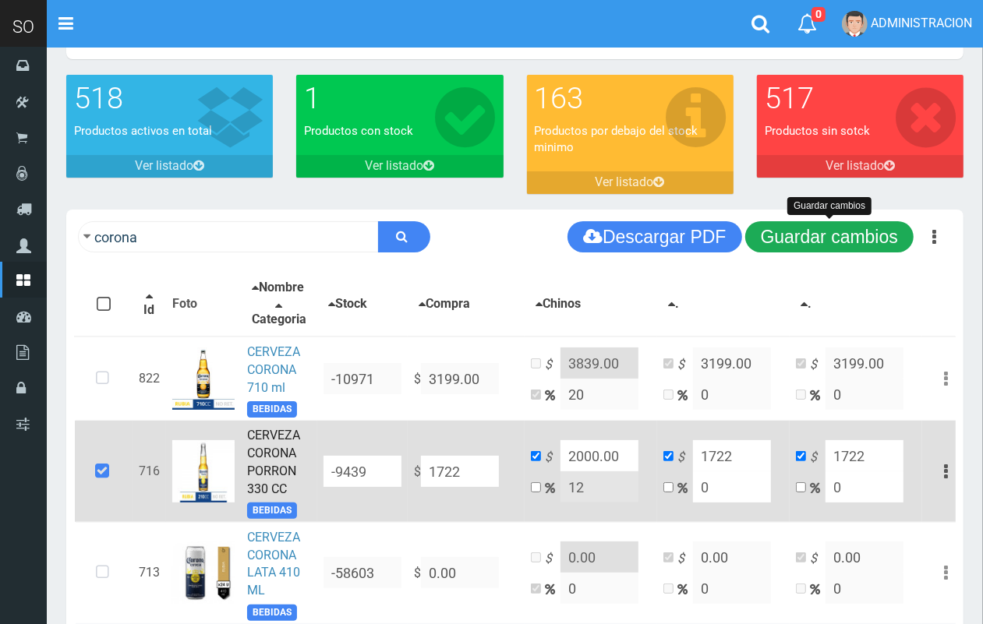
click at [844, 240] on button "Guardar cambios" at bounding box center [829, 236] width 168 height 31
drag, startPoint x: 814, startPoint y: 235, endPoint x: 640, endPoint y: 230, distance: 174.6
click at [810, 235] on button "Guardar cambios" at bounding box center [829, 236] width 168 height 31
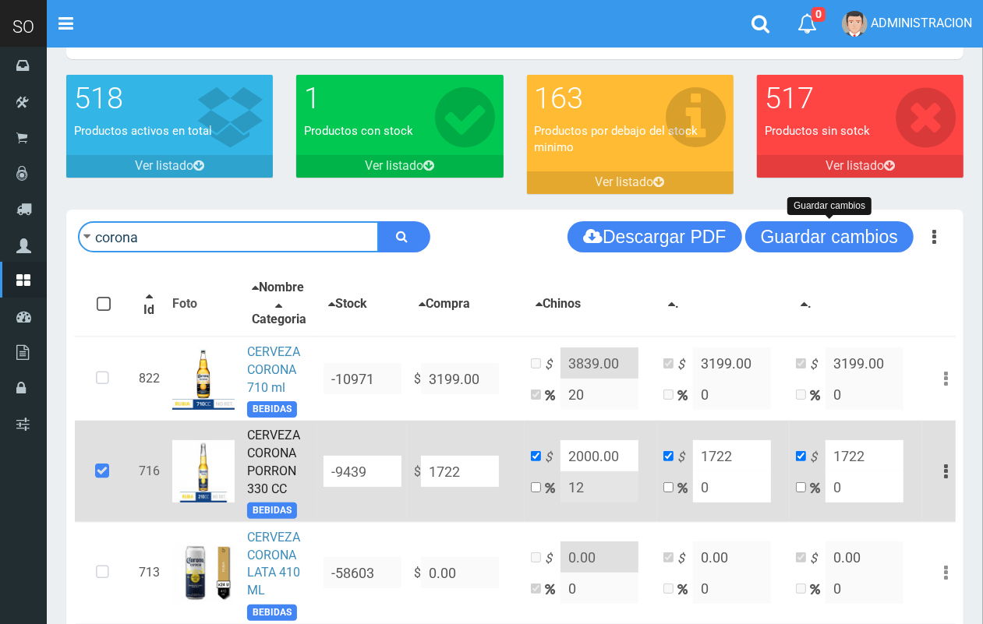
click at [139, 231] on input "corona" at bounding box center [228, 236] width 301 height 31
type input "anta"
click at [378, 221] on button "submit" at bounding box center [404, 236] width 52 height 31
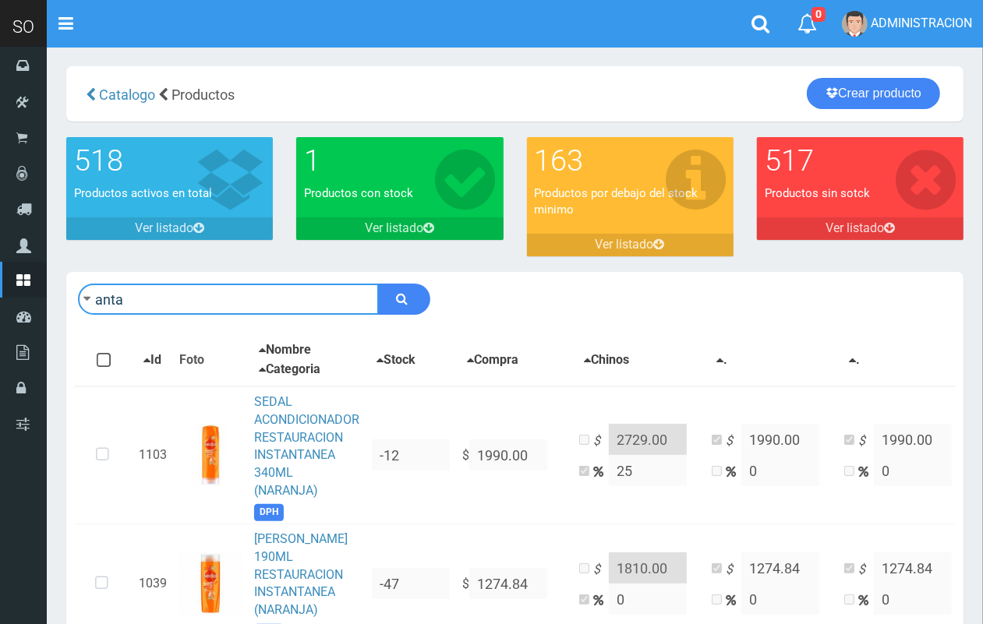
click at [152, 298] on input "anta" at bounding box center [228, 299] width 301 height 31
type input "fanta"
click at [378, 284] on button "submit" at bounding box center [404, 299] width 52 height 31
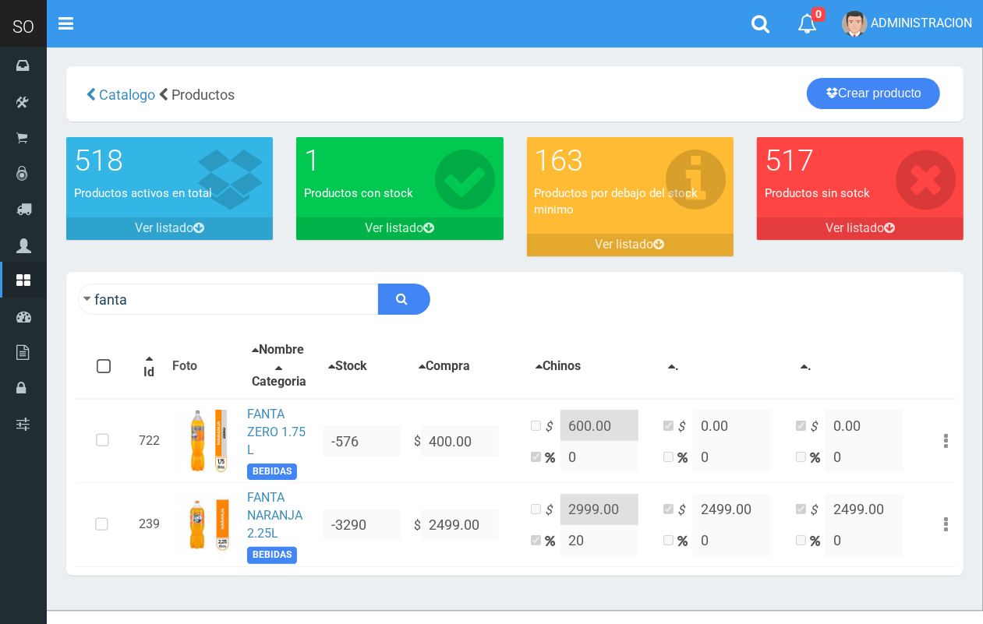
scroll to position [40, 0]
